Goal: Information Seeking & Learning: Stay updated

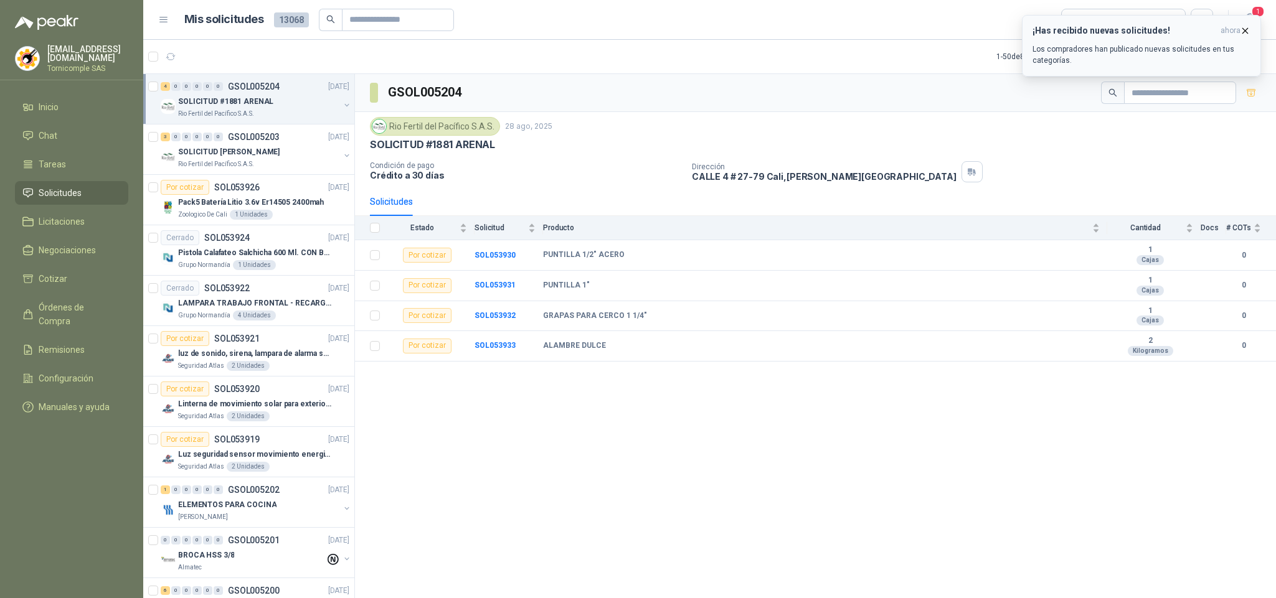
click at [1240, 29] on icon "button" at bounding box center [1245, 31] width 11 height 11
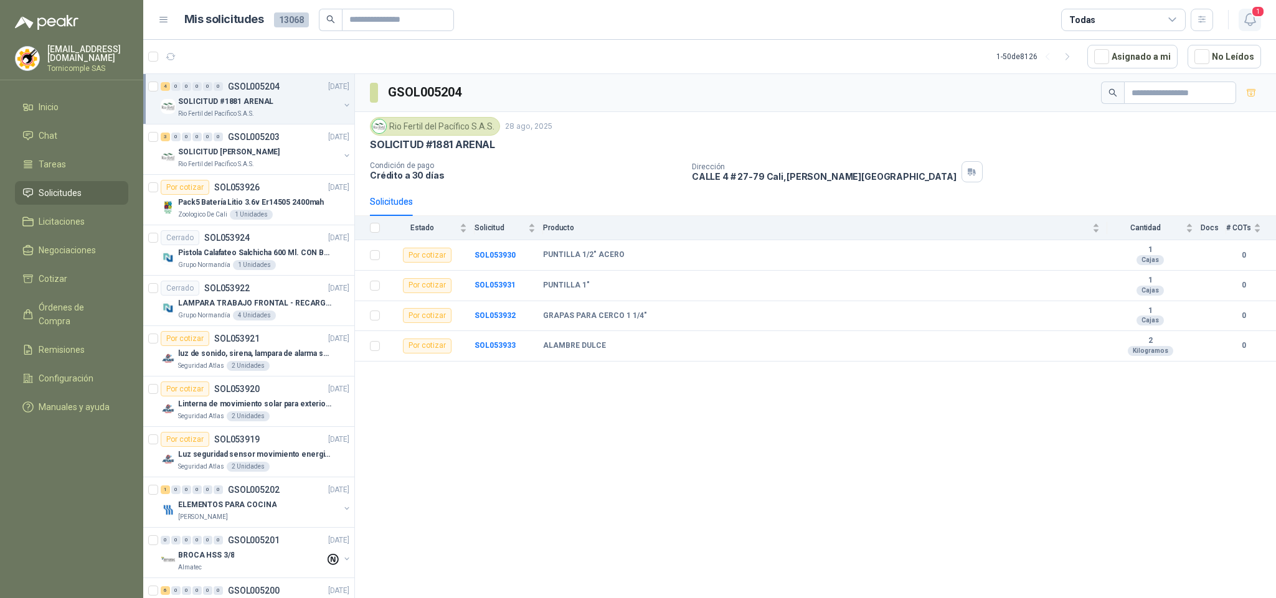
click at [1253, 27] on icon "button" at bounding box center [1250, 20] width 16 height 16
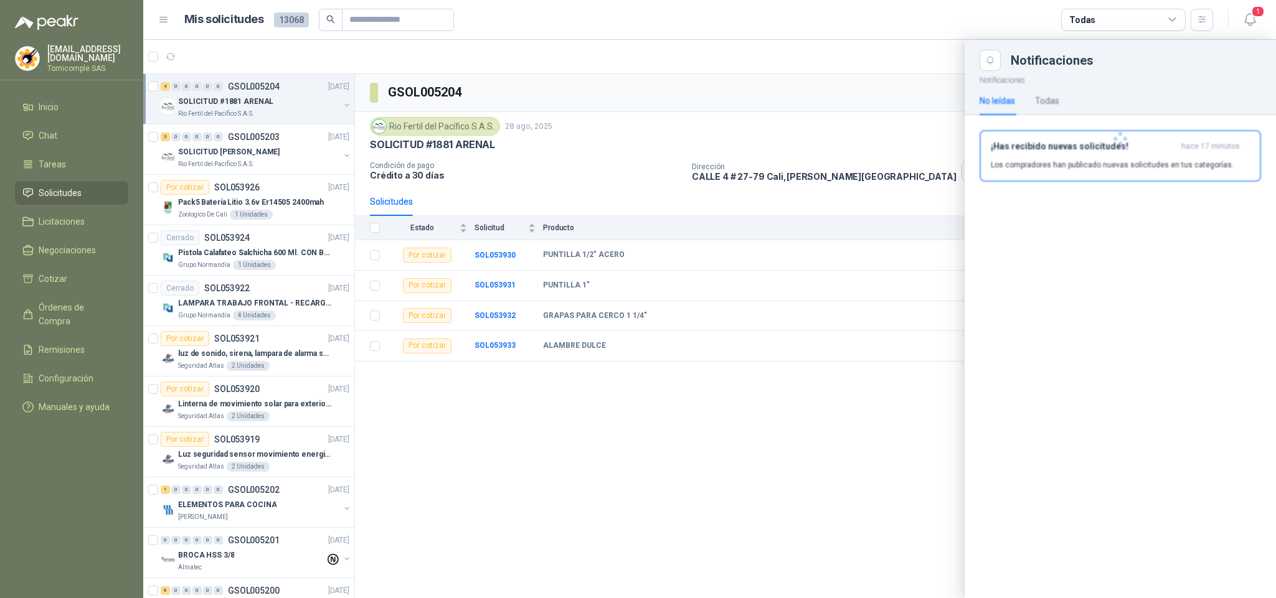
click at [1201, 161] on div at bounding box center [1120, 139] width 311 height 136
click at [1201, 161] on p "Los compradores han publicado nuevas solicitudes en tus categorías." at bounding box center [1112, 164] width 243 height 11
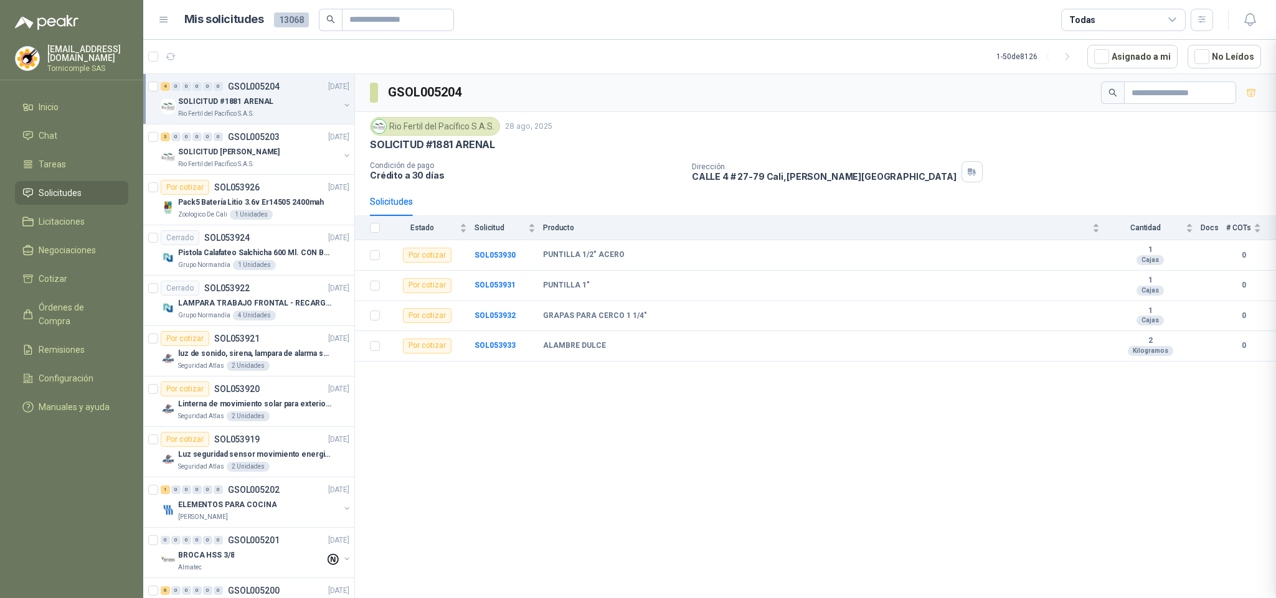
click at [1201, 161] on div "Notificaciones Notificaciones No leídas Todas Te encuentras al día , has leído …" at bounding box center [709, 319] width 1133 height 559
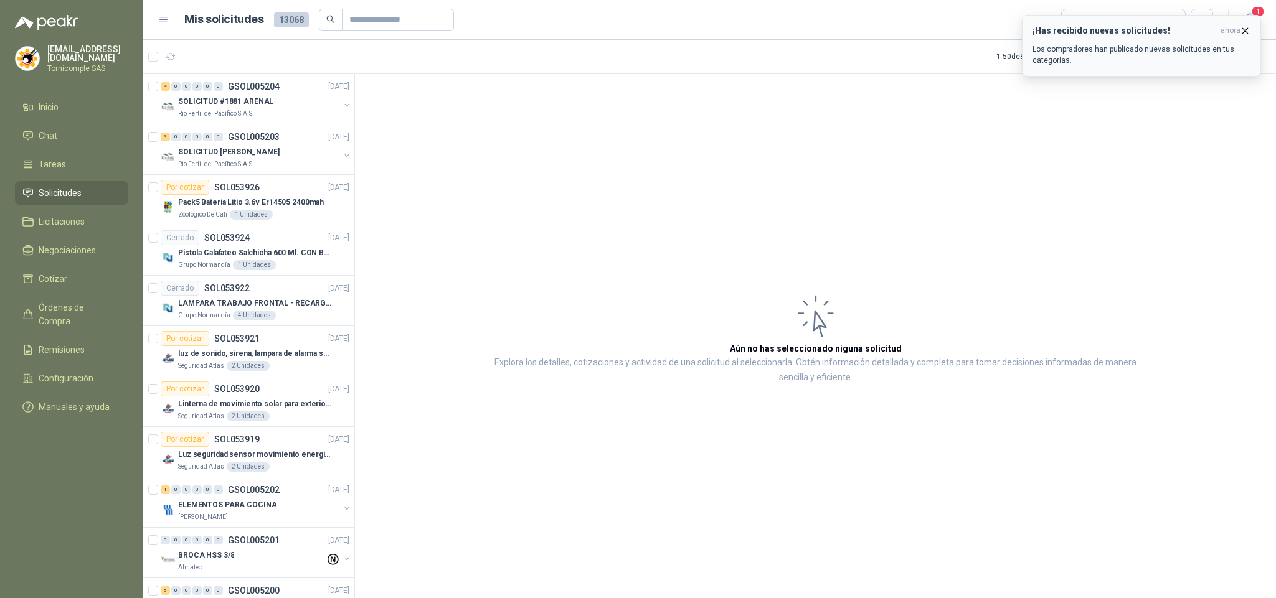
click at [1248, 32] on icon "button" at bounding box center [1245, 31] width 11 height 11
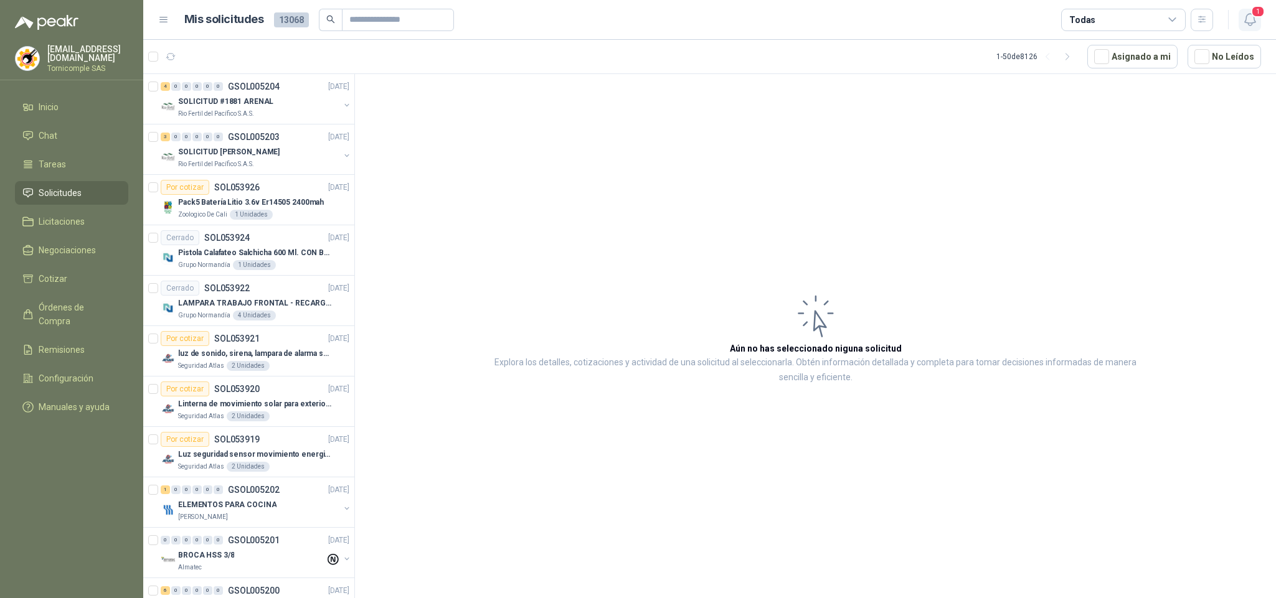
click at [1255, 22] on icon "button" at bounding box center [1250, 20] width 16 height 16
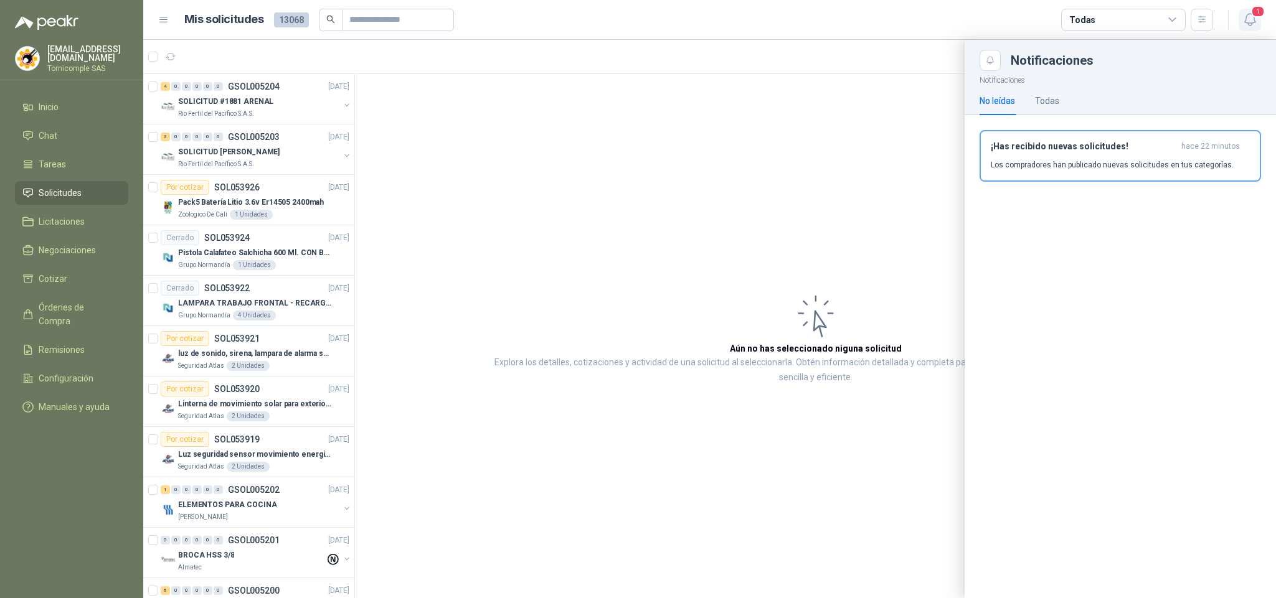
click at [1261, 13] on span "1" at bounding box center [1258, 12] width 14 height 12
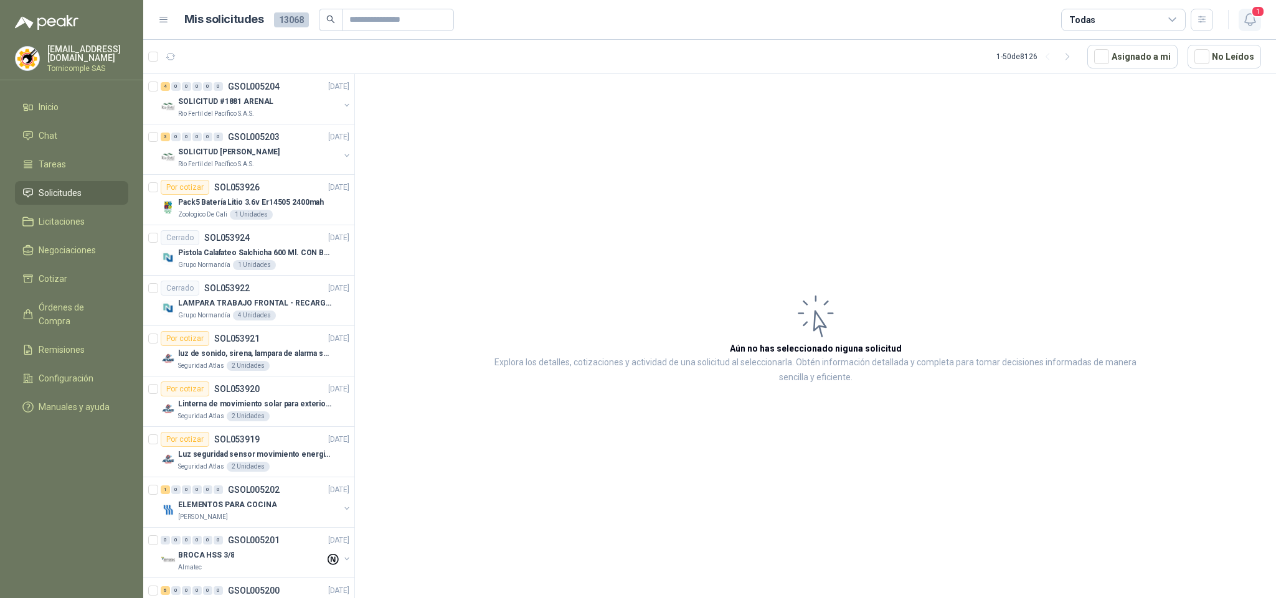
click at [1240, 19] on button "1" at bounding box center [1250, 20] width 22 height 22
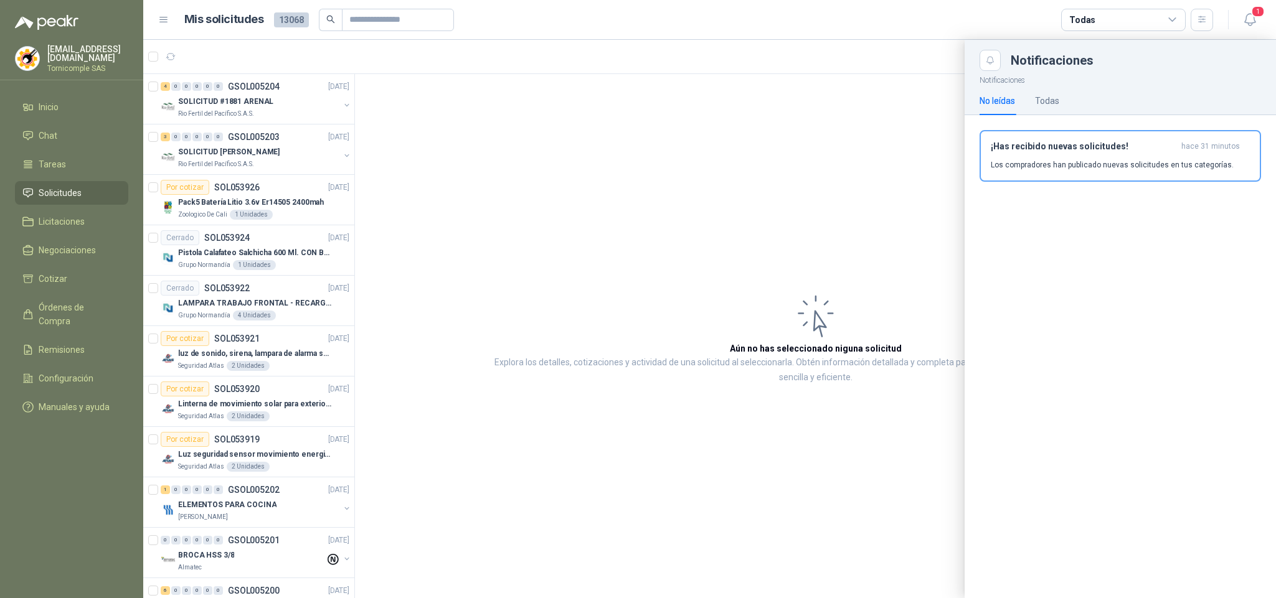
click at [1158, 151] on h3 "¡Has recibido nuevas solicitudes!" at bounding box center [1084, 146] width 186 height 11
